Goal: Information Seeking & Learning: Learn about a topic

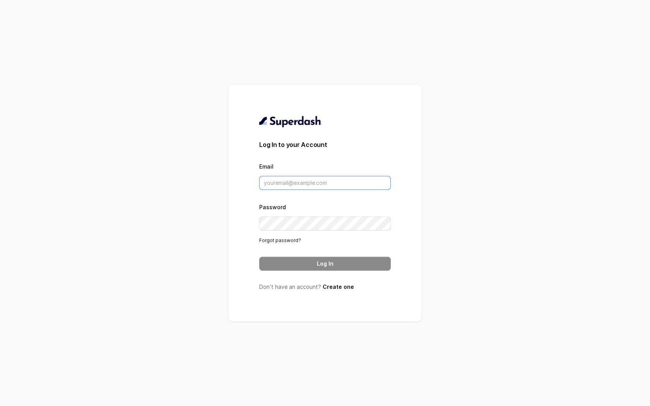
type input "[EMAIL_ADDRESS][DOMAIN_NAME]"
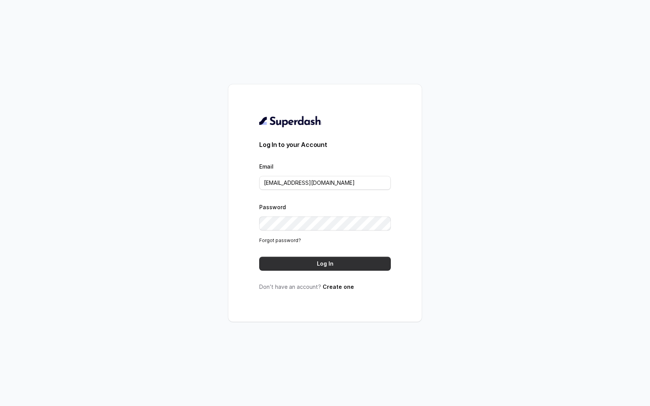
click at [317, 267] on button "Log In" at bounding box center [325, 264] width 132 height 14
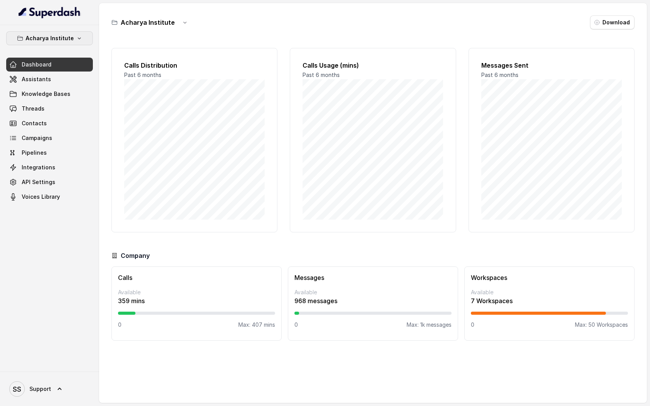
click at [70, 41] on p "Acharya Institute" at bounding box center [50, 38] width 48 height 9
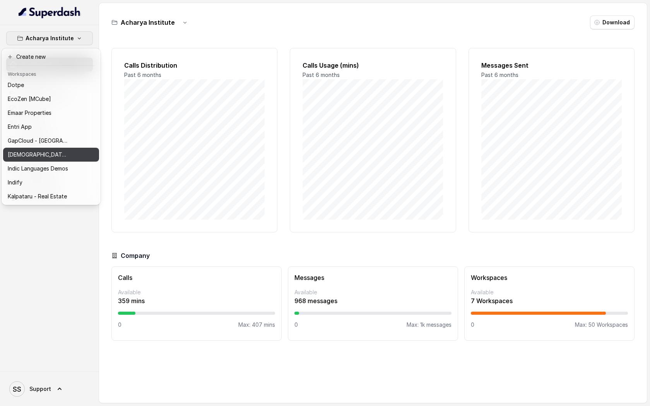
scroll to position [182, 0]
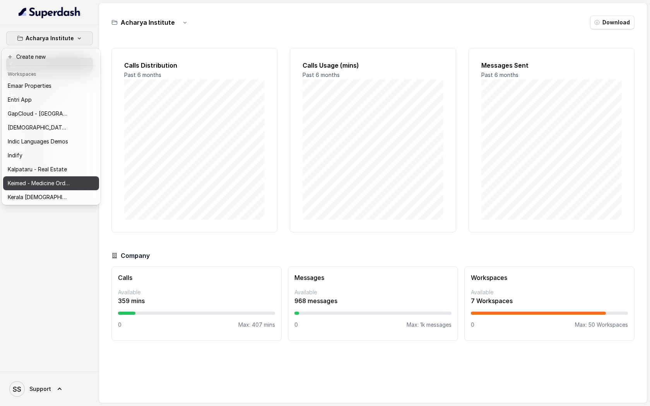
click at [66, 181] on p "Keimed - Medicine Order Collection Demo" at bounding box center [39, 183] width 62 height 9
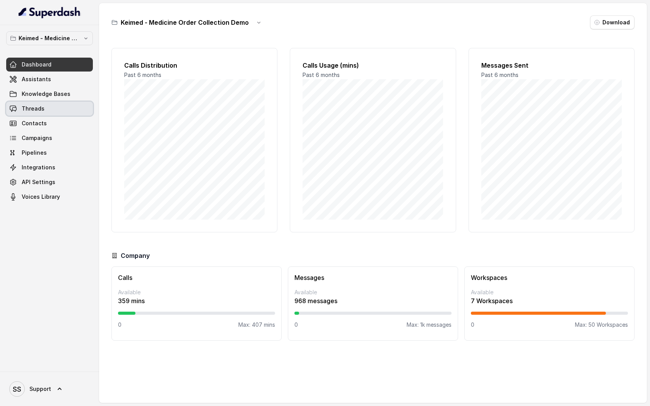
click at [75, 111] on link "Threads" at bounding box center [49, 109] width 87 height 14
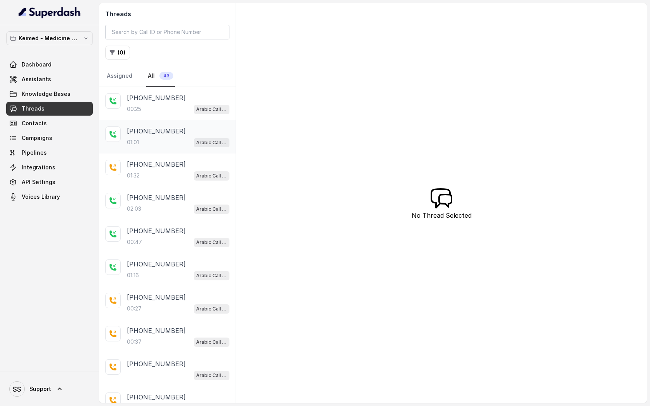
click at [181, 144] on div "01:01 Arabic Call Assistant - Keimed Medicine Order Collection" at bounding box center [178, 142] width 103 height 10
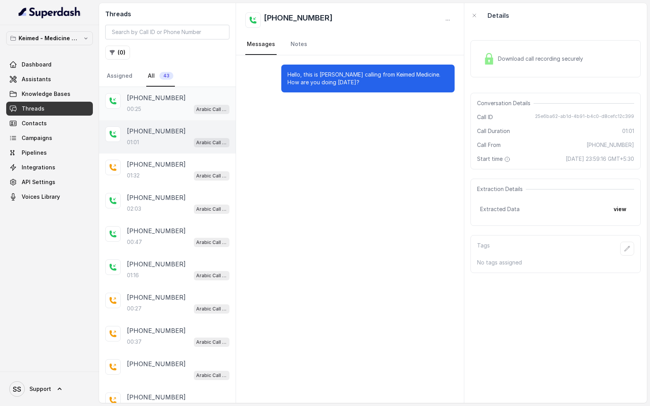
click at [182, 113] on div "00:25 Arabic Call Assistant - Keimed Medicine Order Collection" at bounding box center [178, 109] width 103 height 10
click at [181, 103] on div "[PHONE_NUMBER]:25 Arabic Call Assistant - Keimed Medicine Order Collection" at bounding box center [178, 103] width 103 height 21
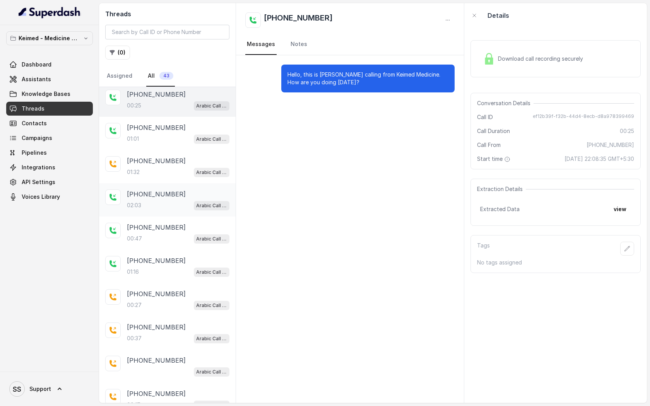
click at [181, 205] on div "02:03 Arabic Call Assistant - Keimed Medicine Order Collection" at bounding box center [178, 206] width 103 height 10
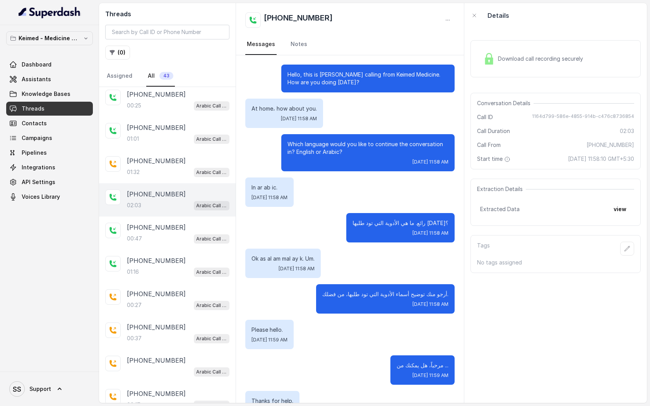
scroll to position [220, 0]
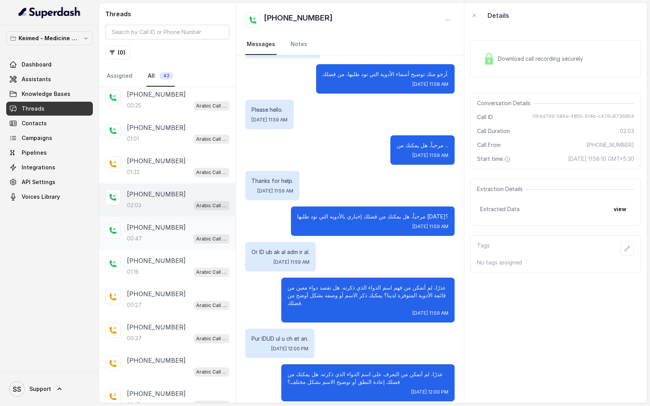
click at [169, 243] on div "[PHONE_NUMBER]:47 Arabic Call Assistant - Keimed Medicine Order Collection" at bounding box center [167, 233] width 137 height 33
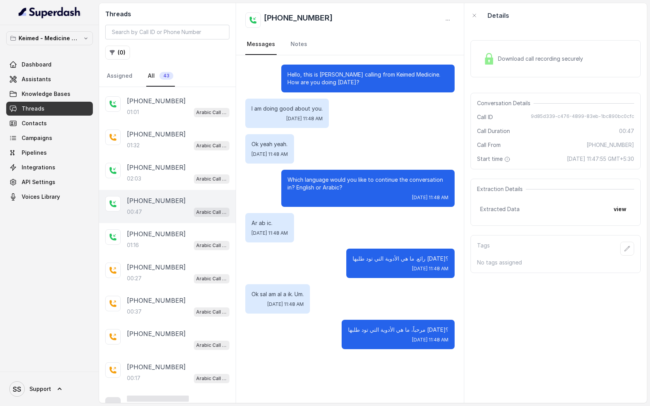
scroll to position [46, 0]
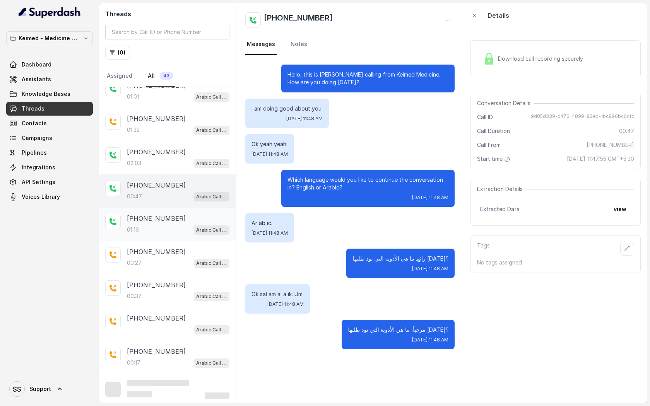
click at [166, 227] on div "01:16 Arabic Call Assistant - Keimed Medicine Order Collection" at bounding box center [178, 230] width 103 height 10
